Goal: Information Seeking & Learning: Learn about a topic

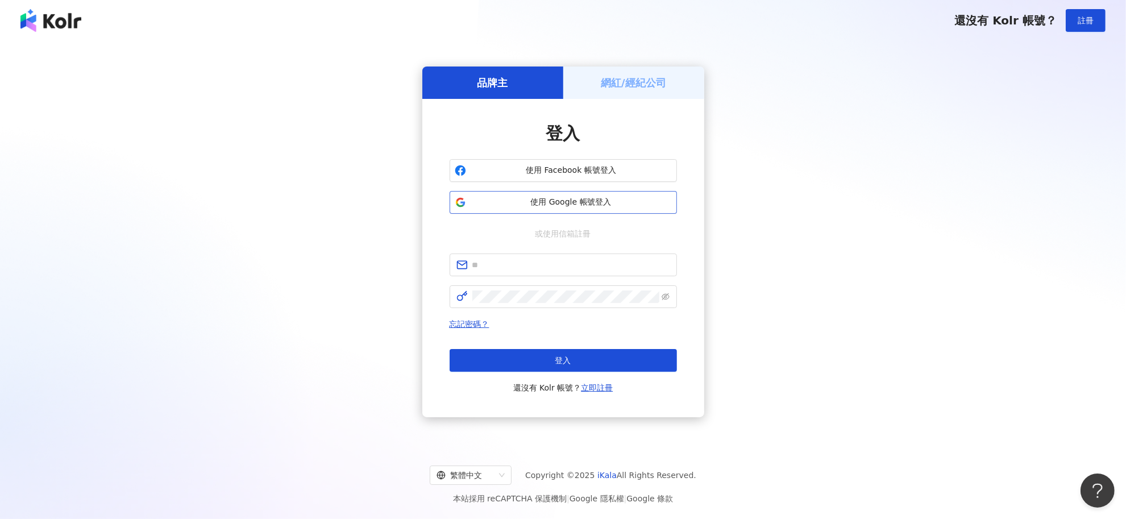
click at [555, 208] on button "使用 Google 帳號登入" at bounding box center [563, 202] width 227 height 23
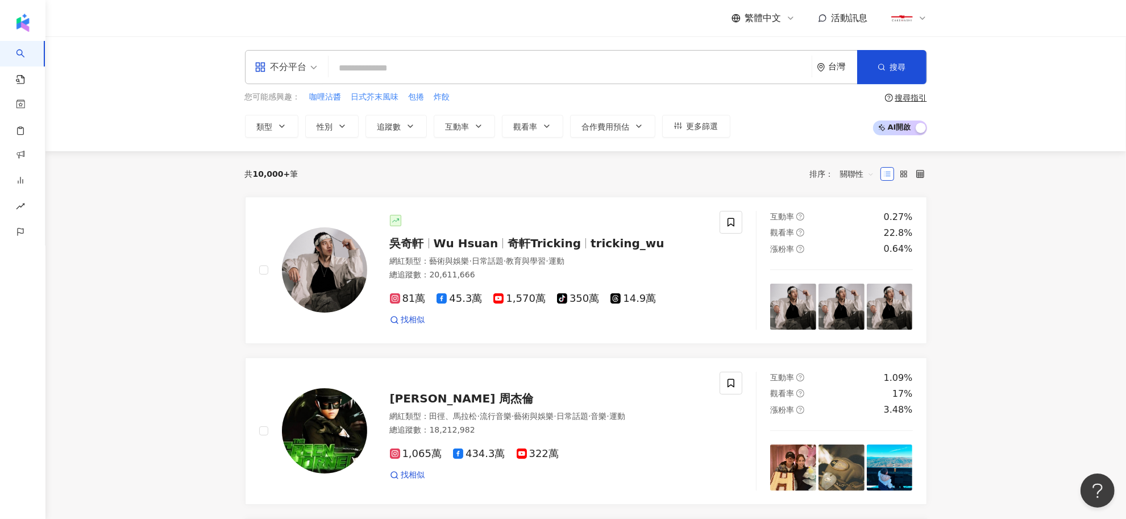
click at [416, 63] on input "search" at bounding box center [570, 68] width 474 height 22
type input "*"
type input "**********"
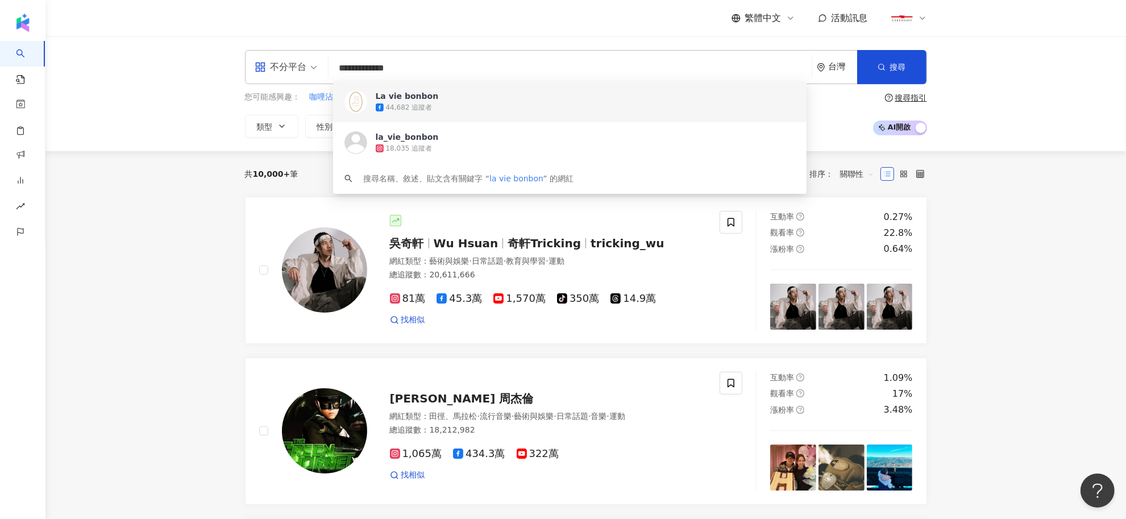
click at [421, 109] on div "44,682 追蹤者" at bounding box center [409, 108] width 47 height 10
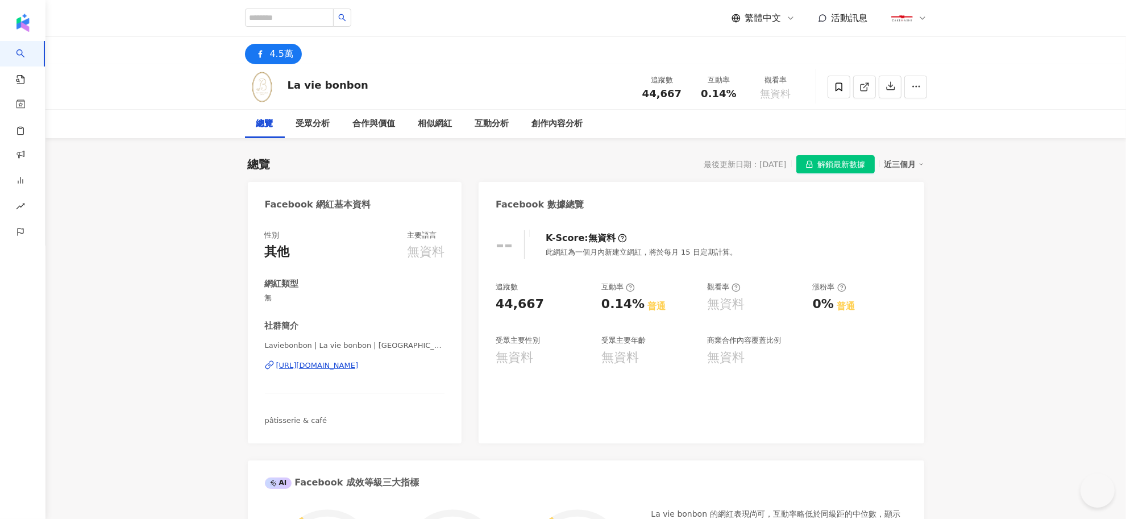
click at [831, 165] on span "解鎖最新數據" at bounding box center [842, 165] width 48 height 18
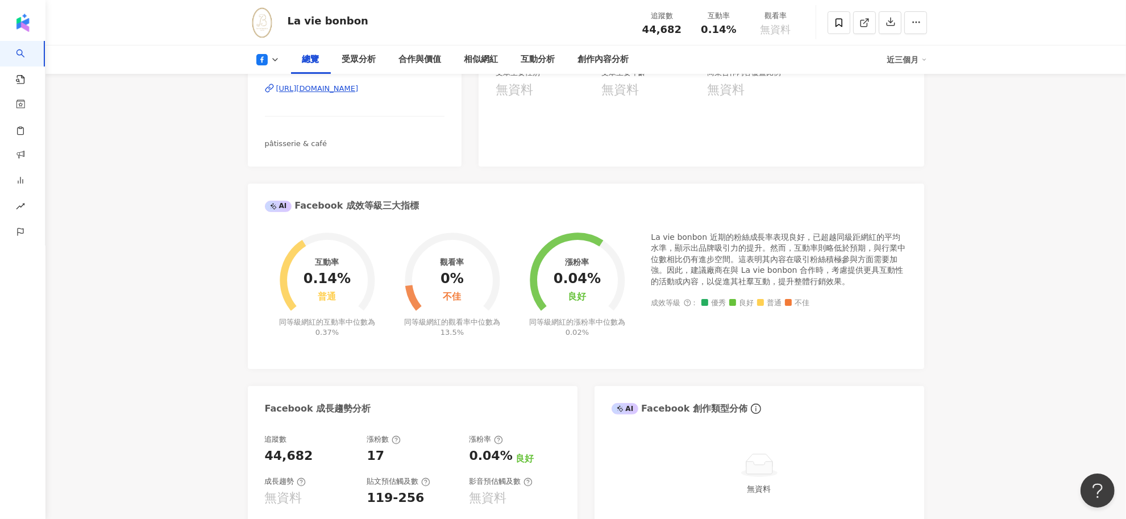
scroll to position [568, 0]
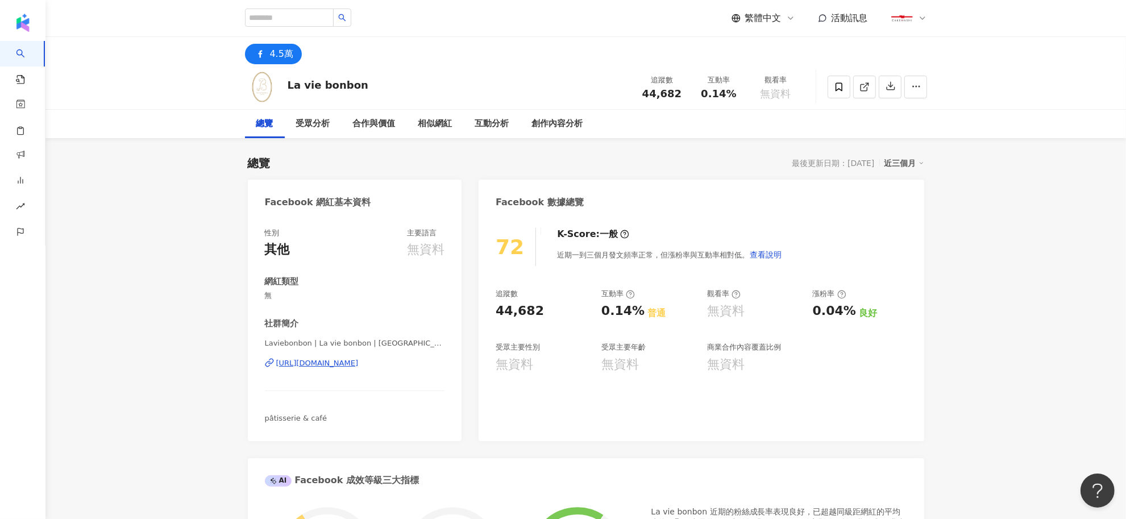
click at [790, 15] on icon at bounding box center [790, 18] width 9 height 9
click at [752, 102] on div "日本語" at bounding box center [768, 104] width 57 height 20
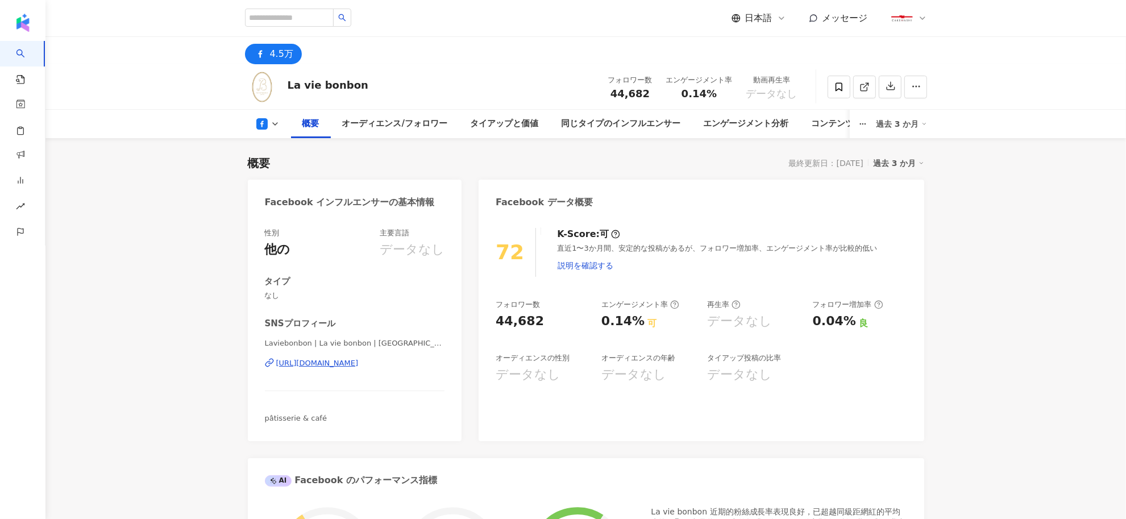
click at [646, 128] on div "同じタイプのインフルエンサー" at bounding box center [620, 124] width 119 height 14
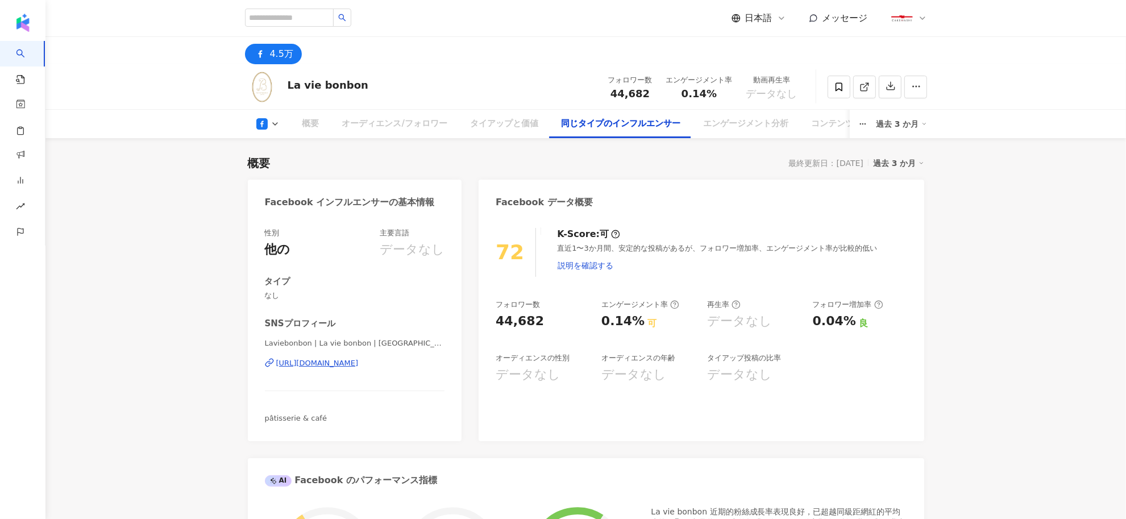
scroll to position [1398, 0]
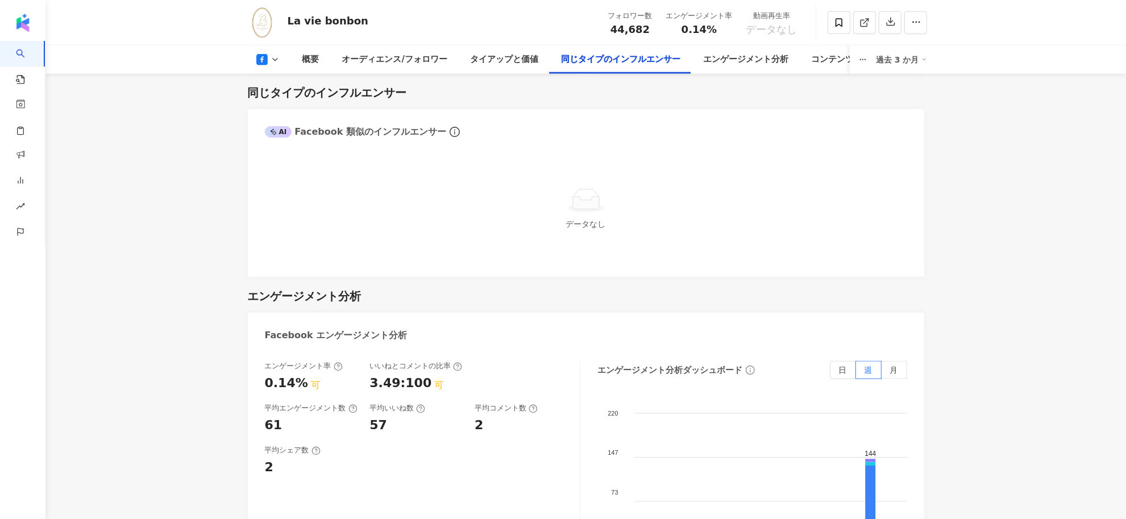
click at [594, 219] on span "データなし" at bounding box center [586, 223] width 40 height 9
click at [381, 64] on div "オーディエンス/フォロワー" at bounding box center [394, 60] width 105 height 14
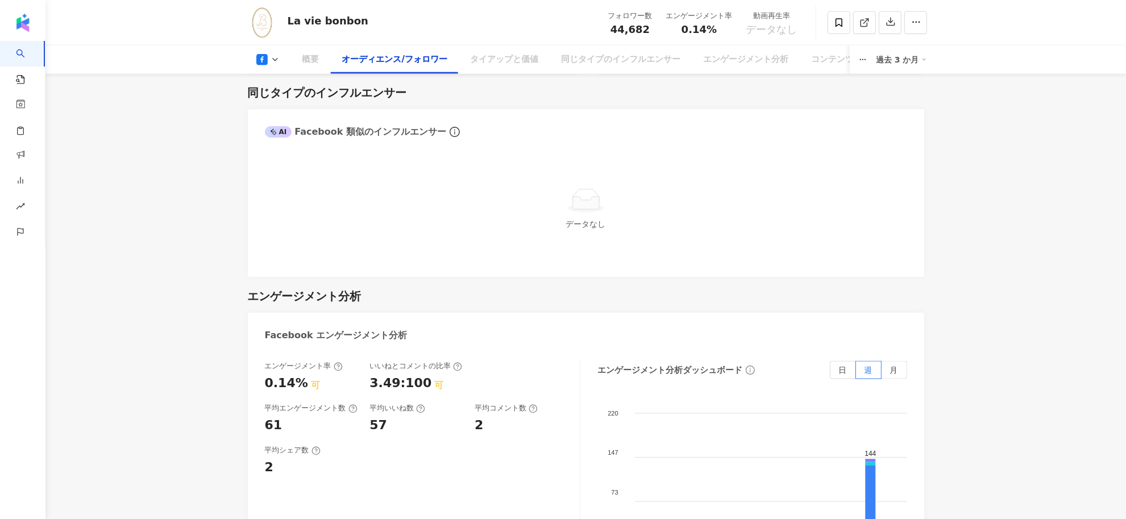
scroll to position [960, 0]
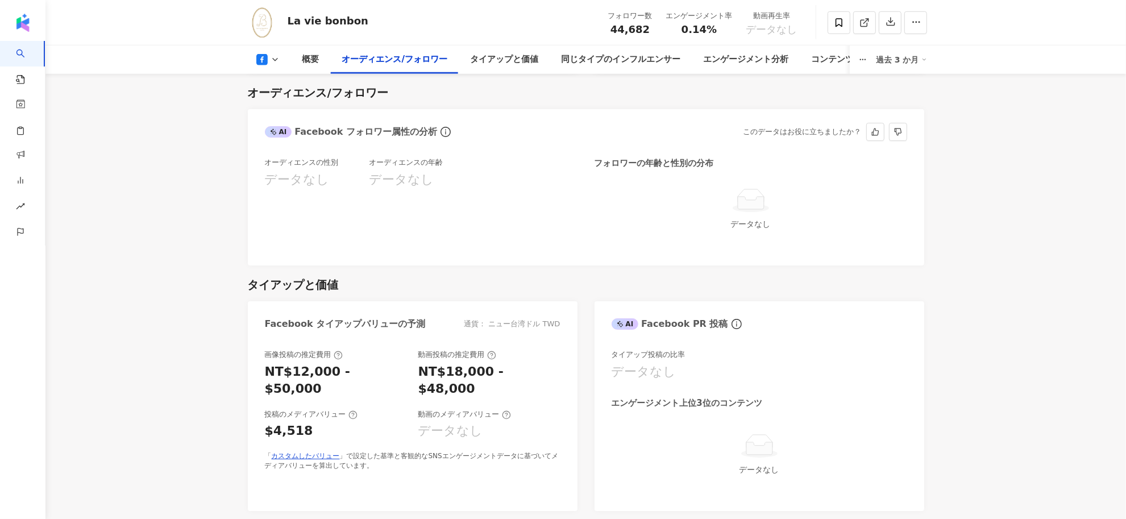
click at [350, 198] on div "オーディエンスの性別 データなし" at bounding box center [317, 202] width 104 height 91
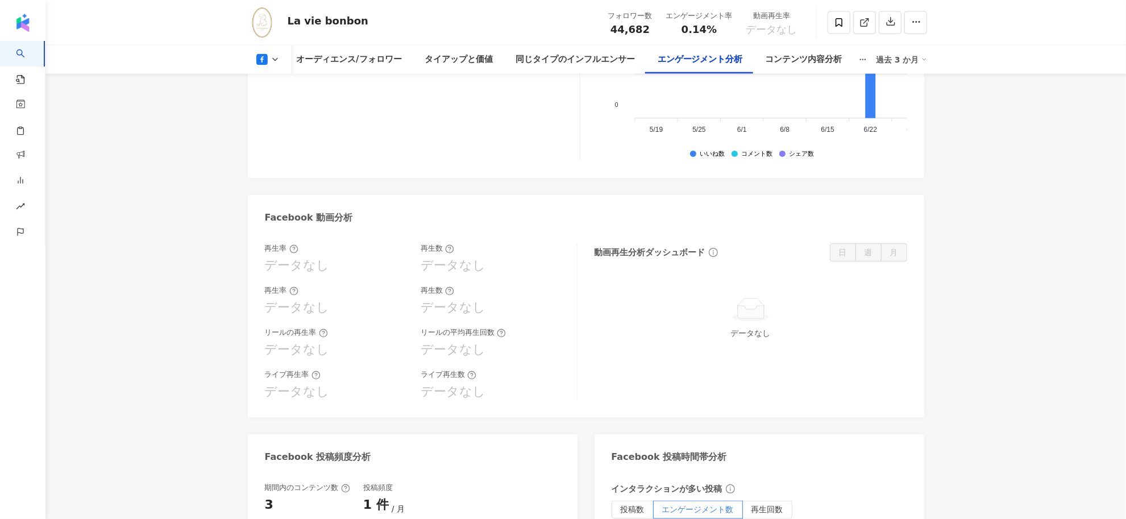
scroll to position [1955, 0]
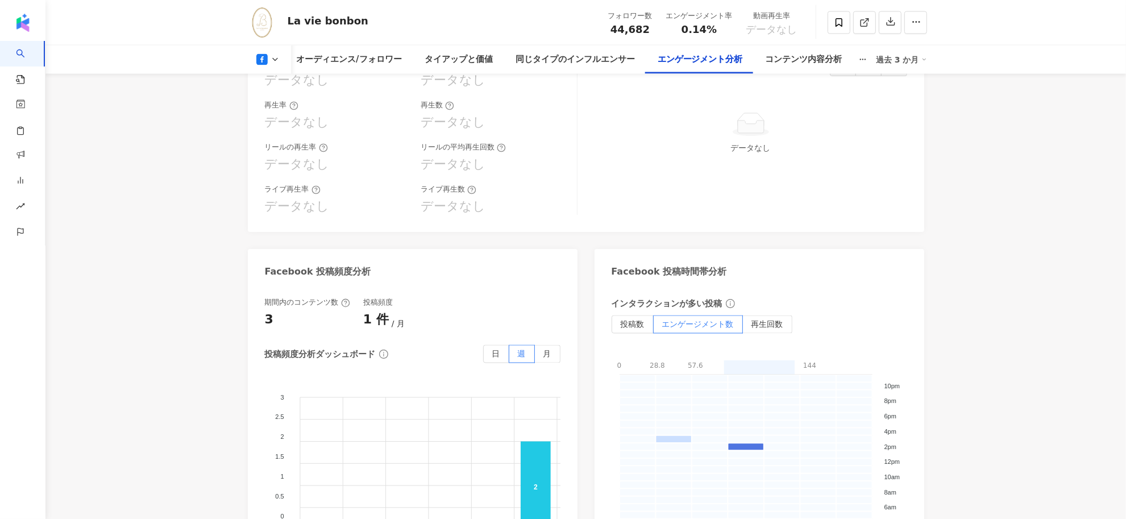
scroll to position [2168, 0]
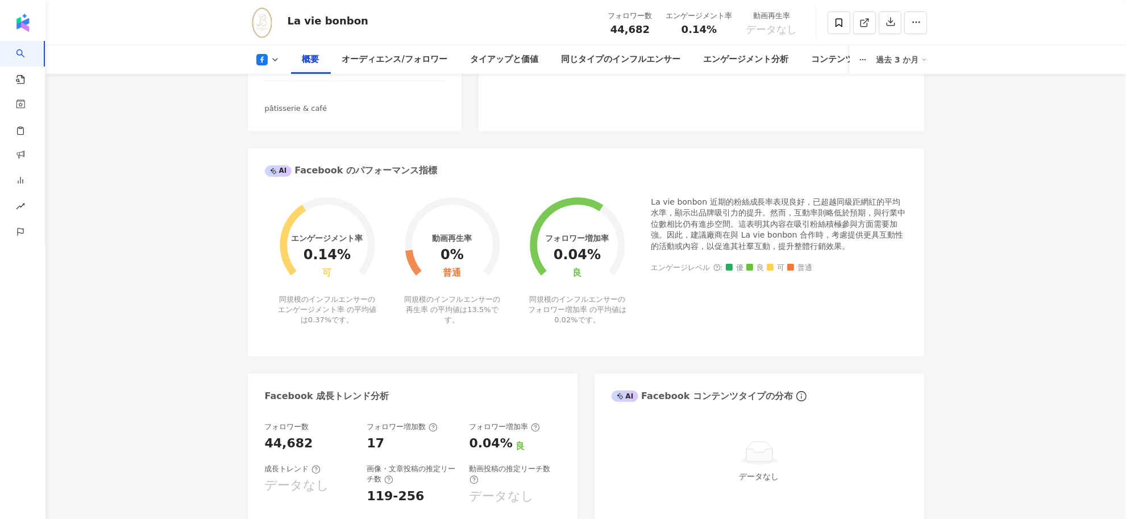
scroll to position [250, 0]
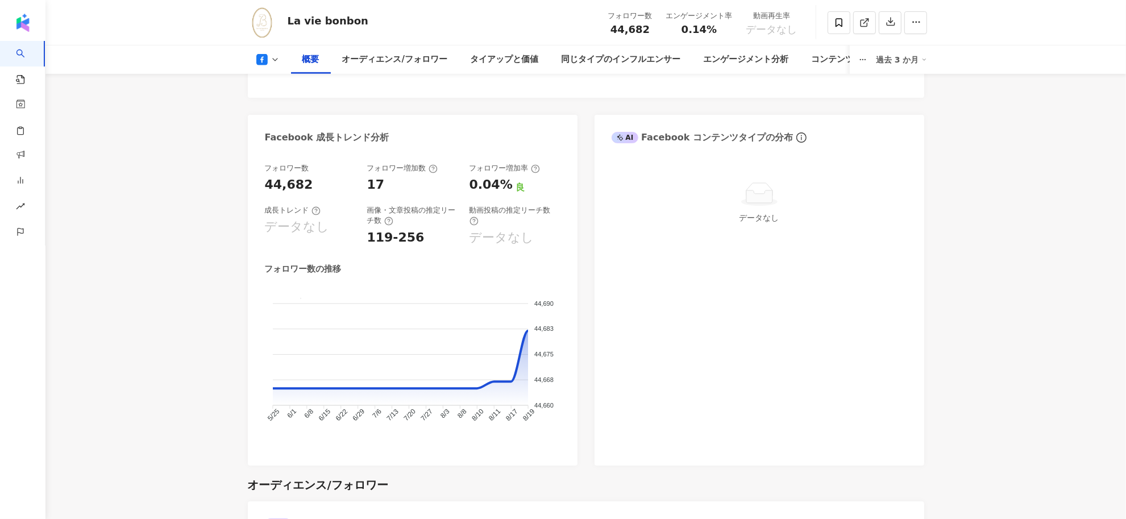
scroll to position [852, 0]
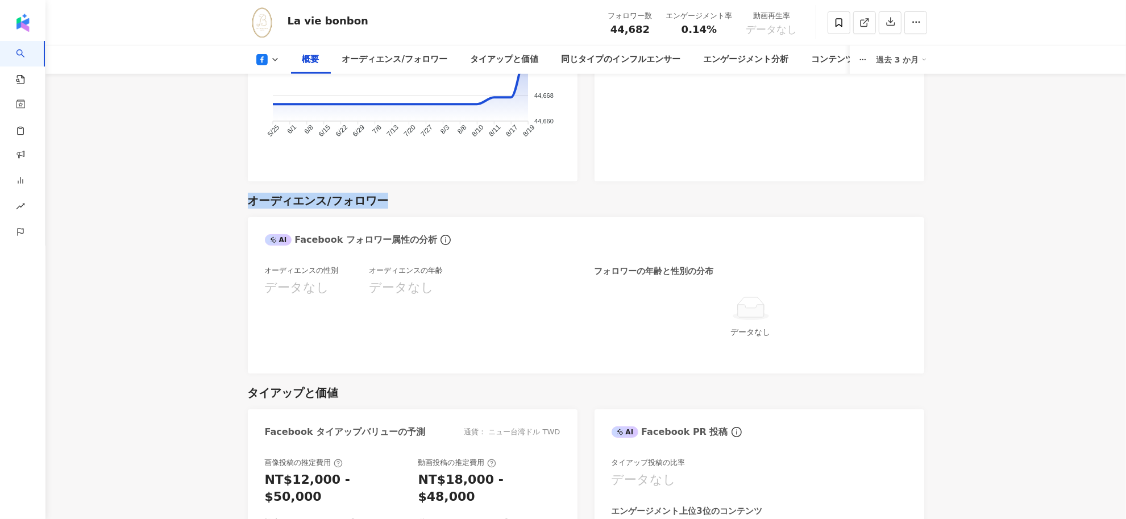
drag, startPoint x: 246, startPoint y: 201, endPoint x: 421, endPoint y: 205, distance: 174.5
copy div "オーディエンス/フォロワー"
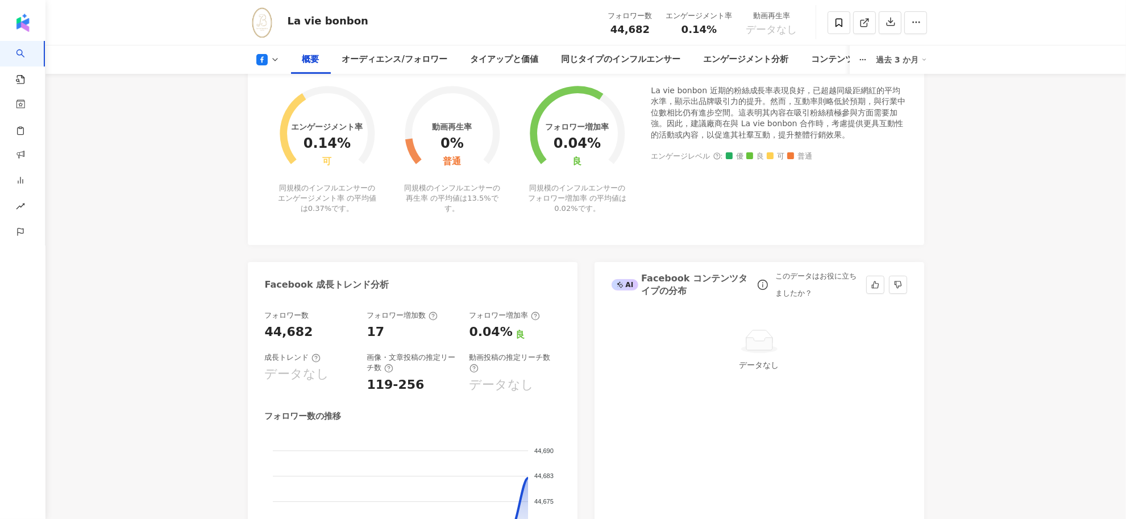
scroll to position [355, 0]
